Goal: Navigation & Orientation: Find specific page/section

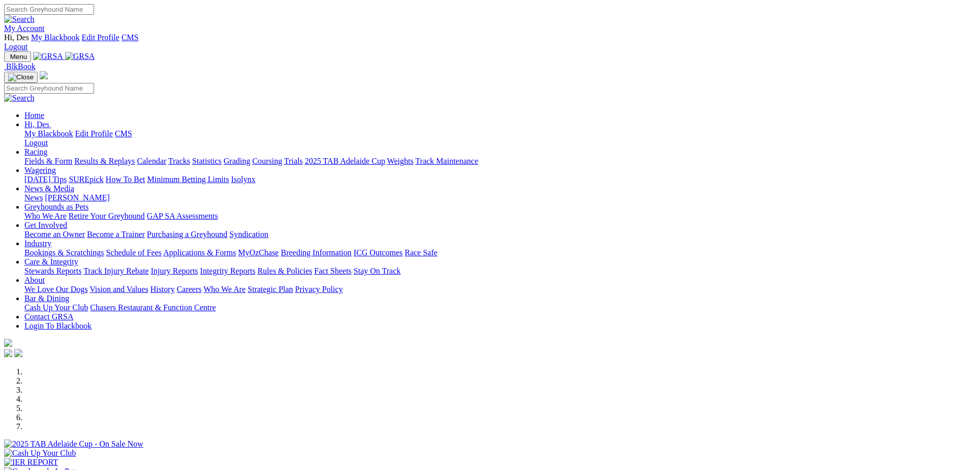
click at [166, 157] on link "Calendar" at bounding box center [152, 161] width 30 height 9
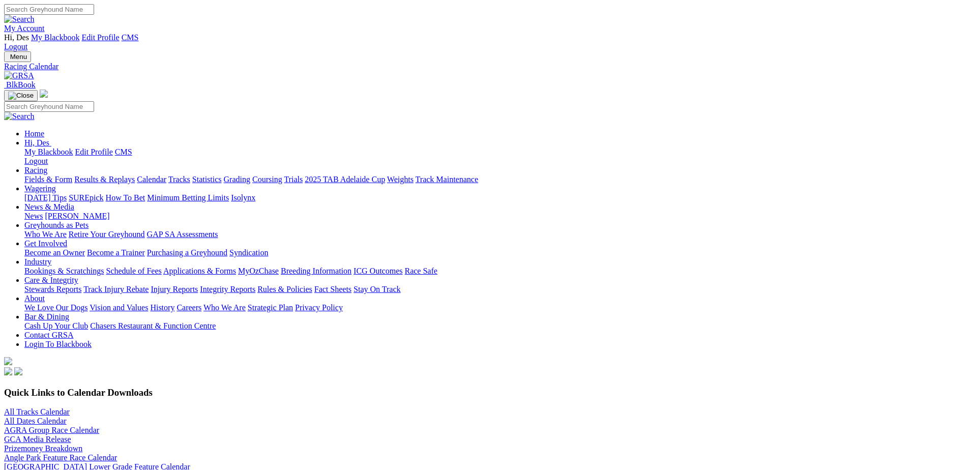
click at [67, 417] on link "All Dates Calendar" at bounding box center [35, 421] width 63 height 9
